Goal: Transaction & Acquisition: Download file/media

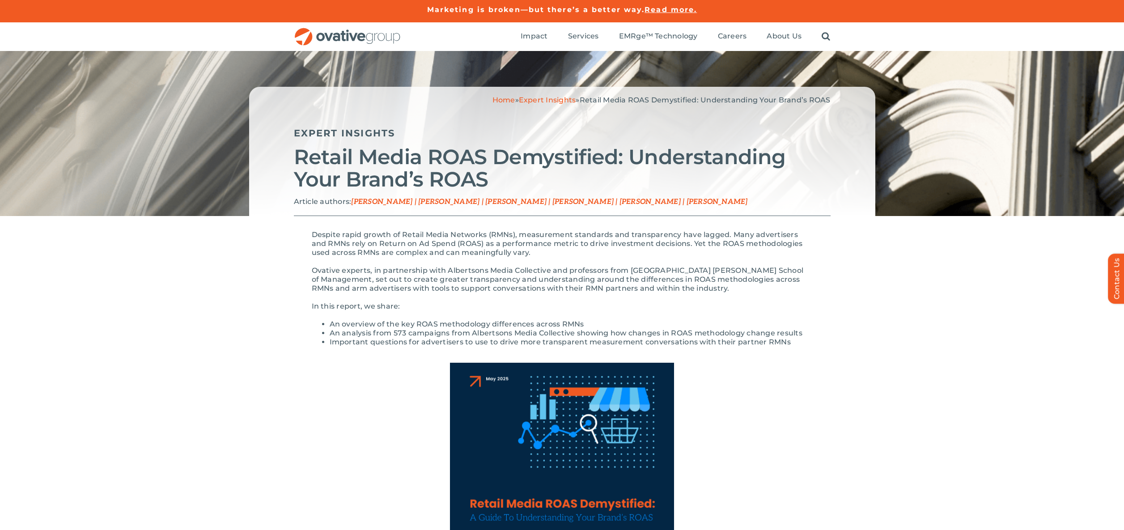
click at [677, 10] on span "Read more." at bounding box center [670, 9] width 52 height 8
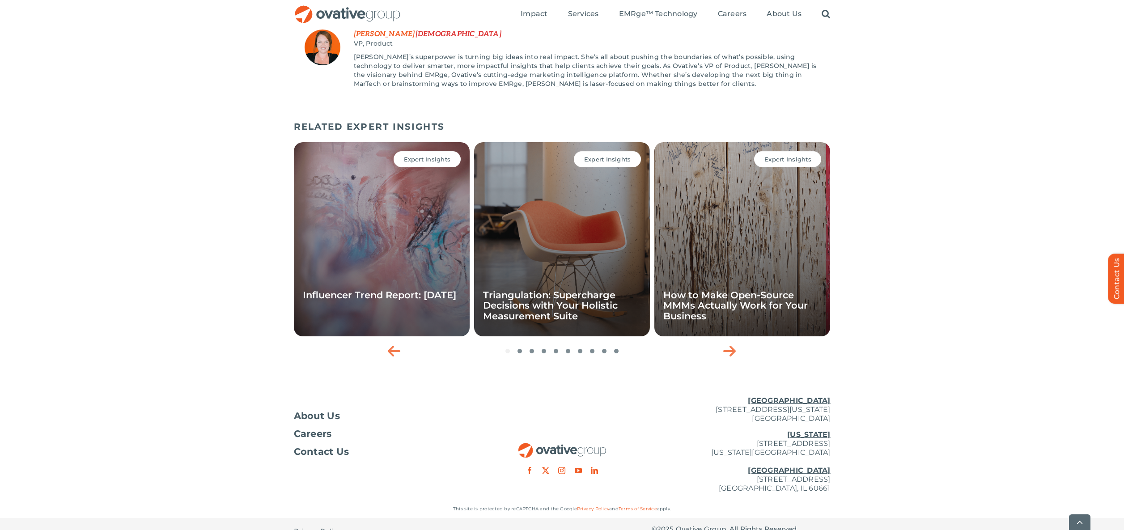
scroll to position [1323, 0]
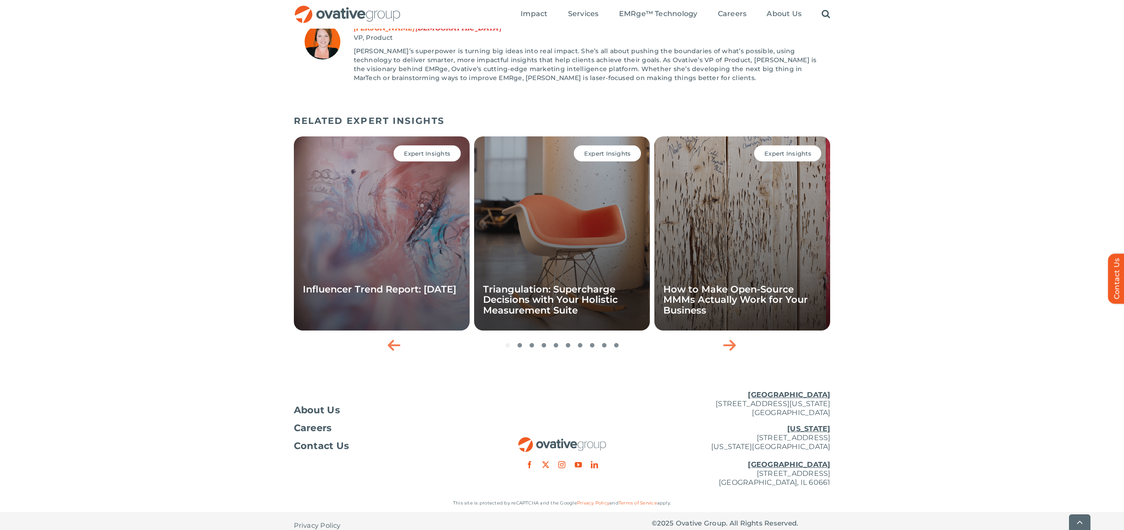
click at [412, 221] on div "Expert Insights Influencer Trend Report: [DATE]" at bounding box center [382, 233] width 176 height 194
click at [432, 148] on div "Expert Insights" at bounding box center [426, 153] width 67 height 16
click at [405, 198] on div "Expert Insights Influencer Trend Report: [DATE]" at bounding box center [382, 233] width 176 height 194
click at [418, 220] on div "Expert Insights Influencer Trend Report: [DATE]" at bounding box center [382, 233] width 176 height 194
click at [416, 150] on div "Expert Insights" at bounding box center [426, 153] width 67 height 16
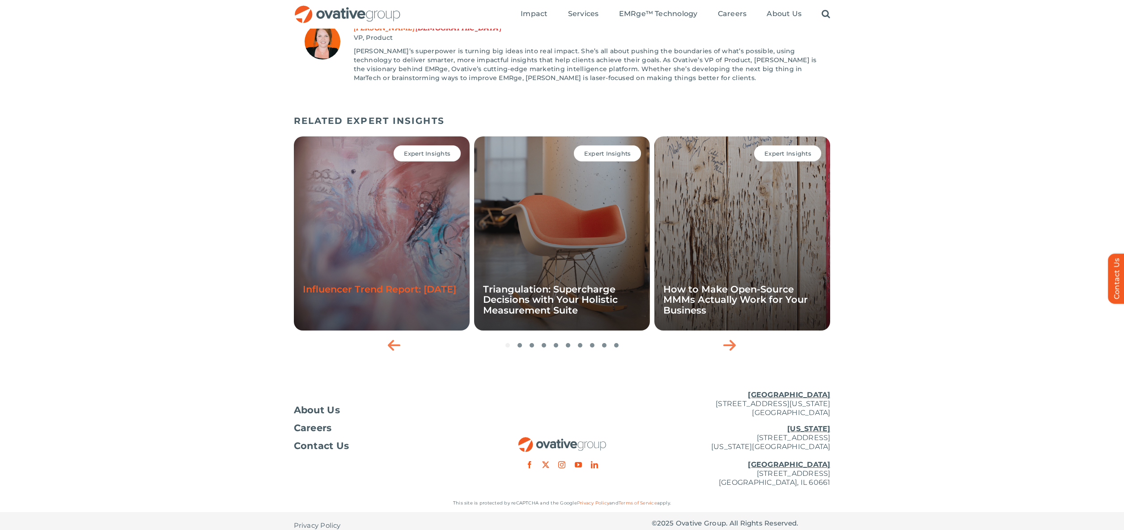
click at [372, 287] on link "Influencer Trend Report: [DATE]" at bounding box center [379, 288] width 153 height 11
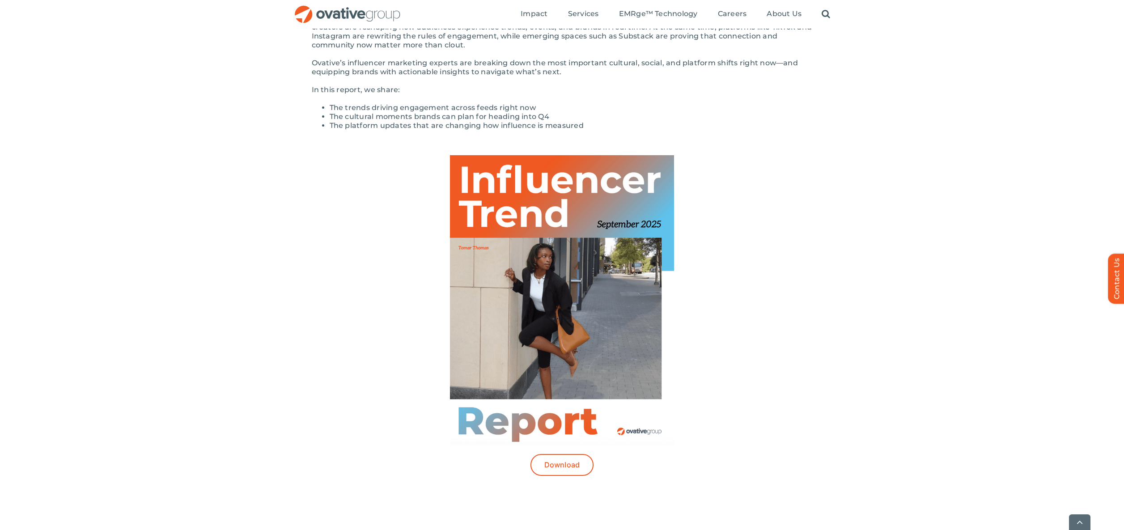
scroll to position [195, 0]
click at [553, 463] on span "Download" at bounding box center [562, 464] width 36 height 8
